Goal: Find specific page/section: Find specific page/section

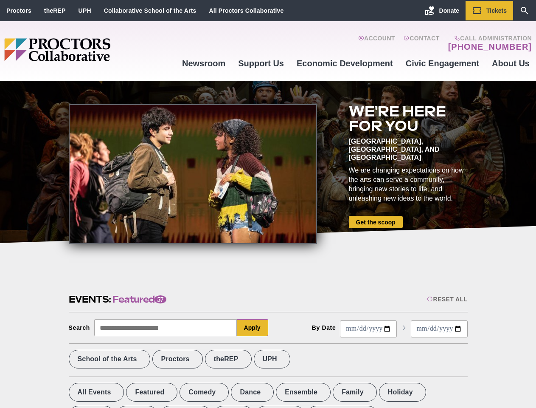
click at [268, 204] on div at bounding box center [193, 174] width 248 height 140
click at [447, 299] on div "Reset All" at bounding box center [447, 299] width 40 height 7
click at [253, 327] on button "Apply" at bounding box center [252, 327] width 31 height 17
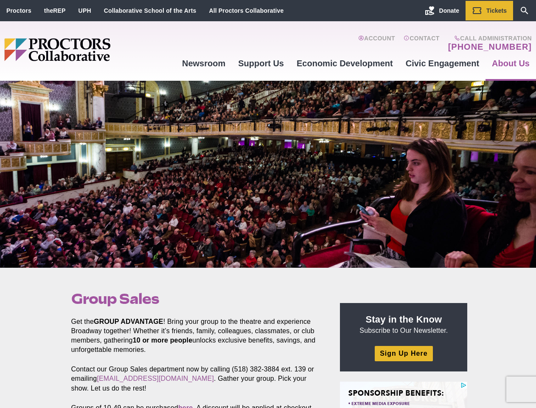
click at [268, 204] on div at bounding box center [268, 174] width 536 height 187
